Goal: Navigation & Orientation: Go to known website

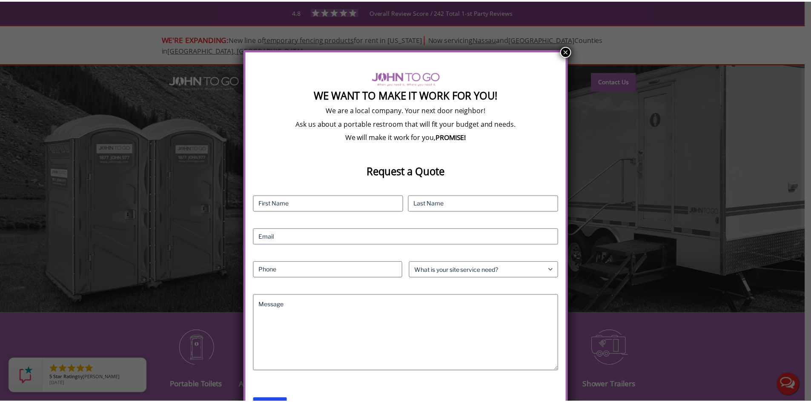
scroll to position [6, 0]
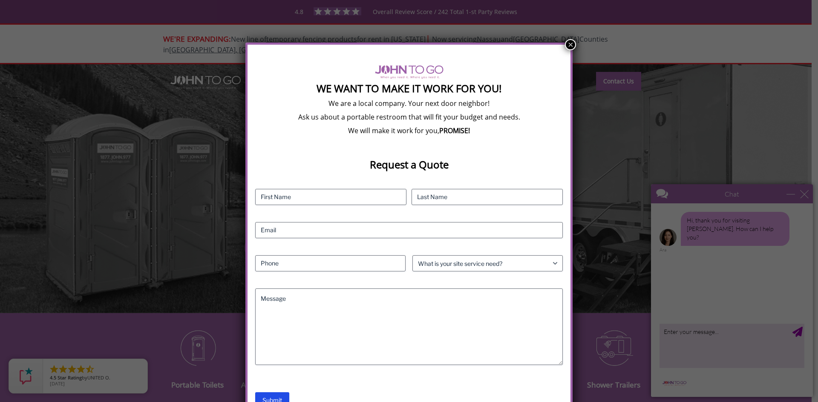
click at [569, 43] on button "×" at bounding box center [570, 44] width 11 height 11
